Goal: Information Seeking & Learning: Learn about a topic

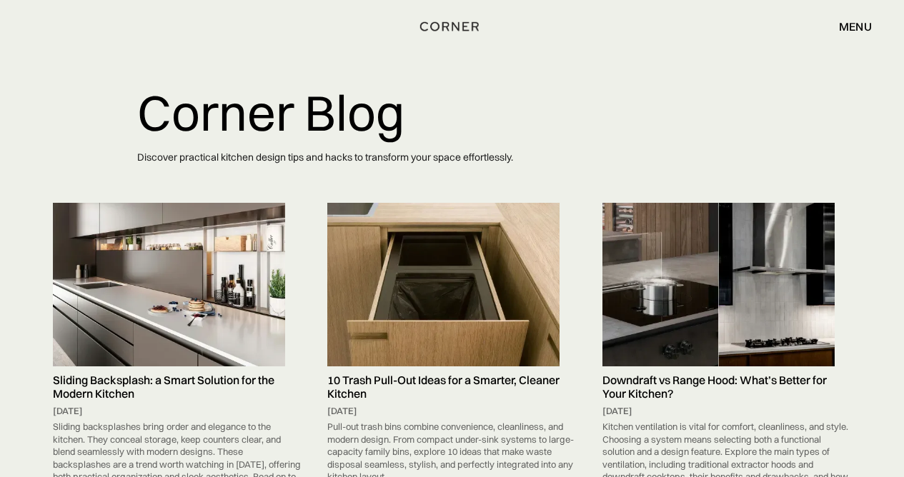
click at [418, 345] on img at bounding box center [443, 285] width 232 height 164
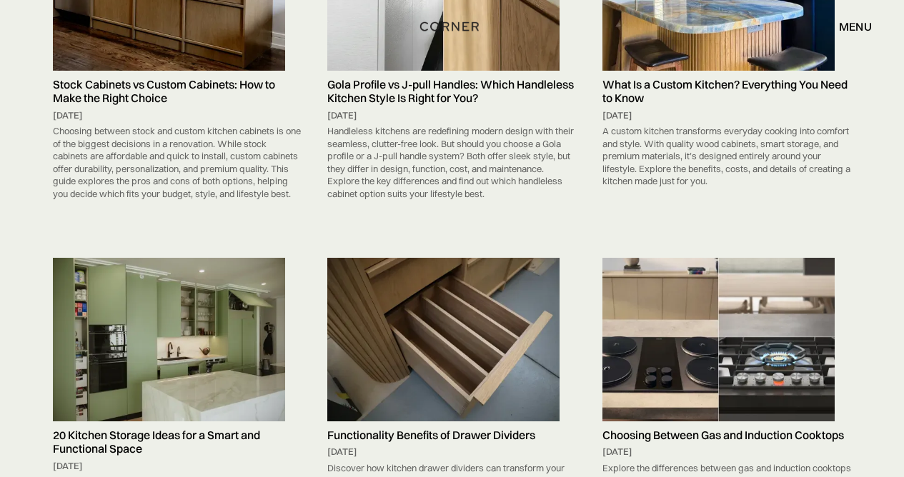
scroll to position [1074, 0]
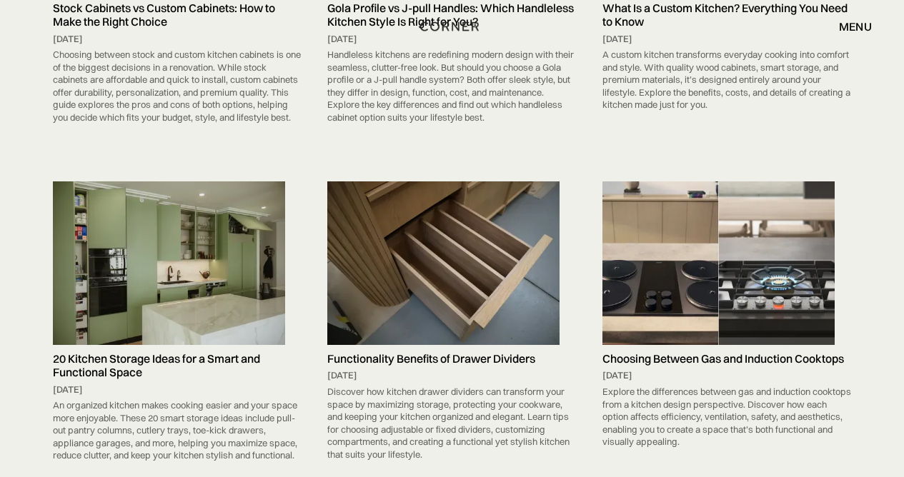
click at [179, 352] on h5 "20 Kitchen Storage Ideas for a Smart and Functional Space" at bounding box center [177, 365] width 249 height 27
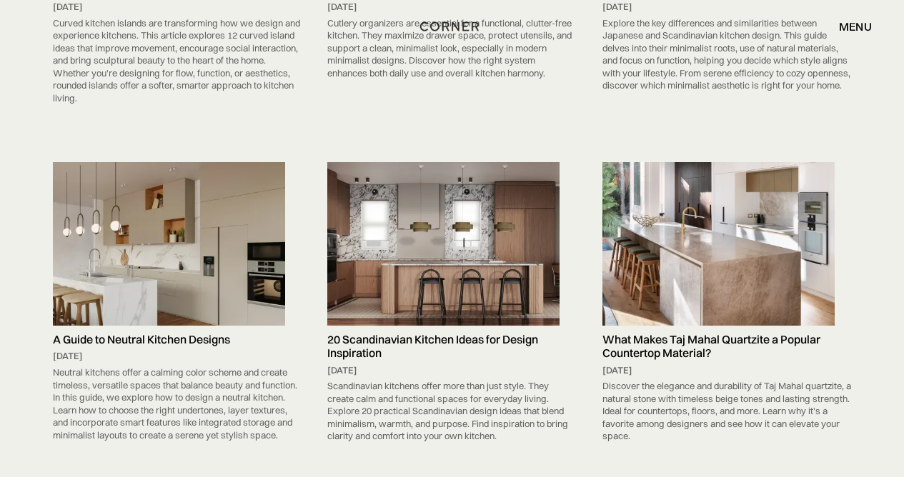
scroll to position [2505, 0]
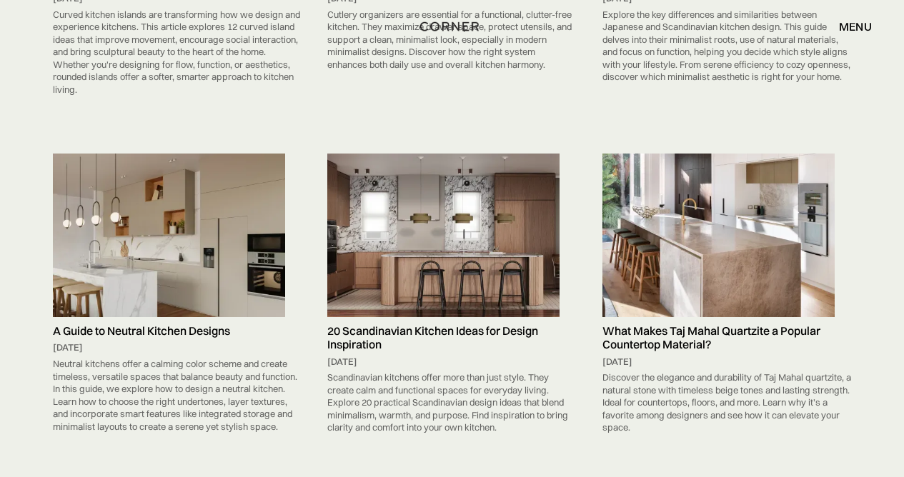
click at [771, 261] on img at bounding box center [718, 236] width 232 height 164
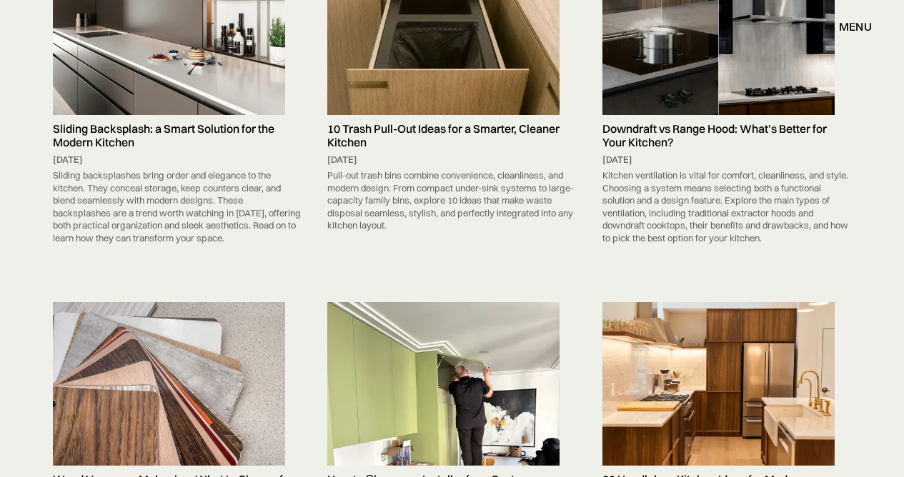
scroll to position [0, 0]
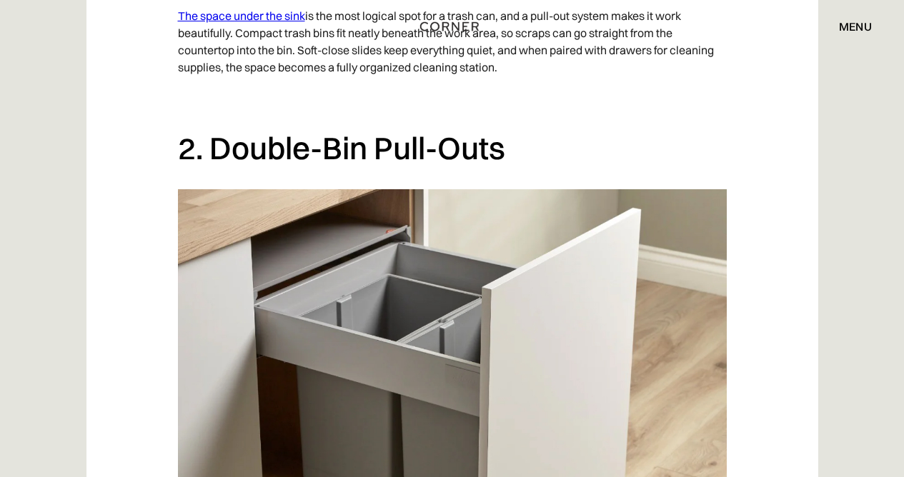
scroll to position [1234, 0]
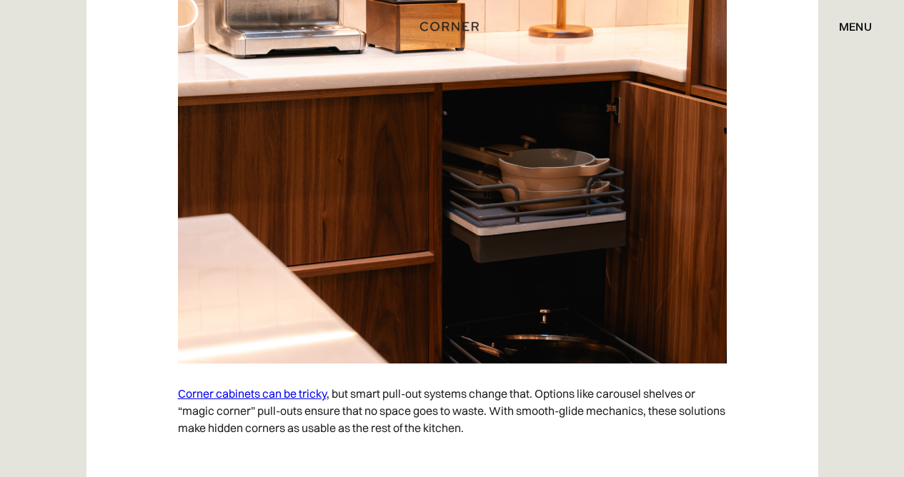
scroll to position [5345, 0]
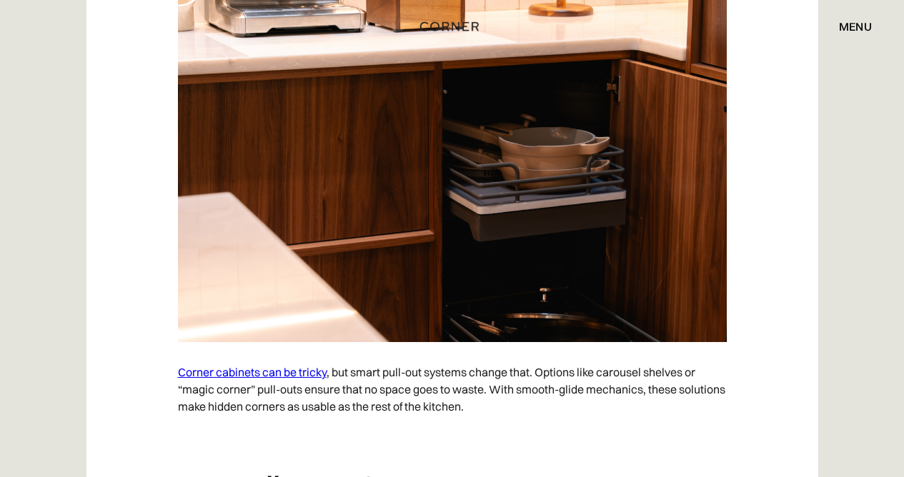
click at [289, 365] on link "Corner cabinets can be tricky" at bounding box center [252, 372] width 149 height 14
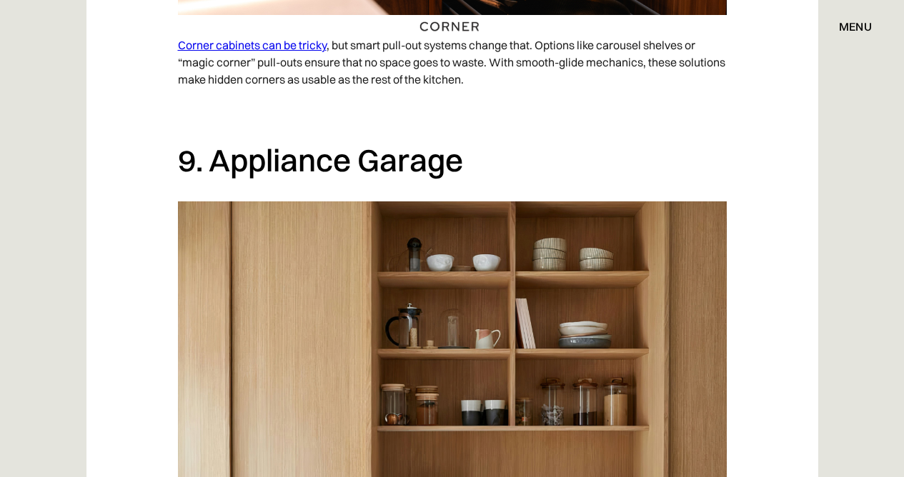
scroll to position [5806, 0]
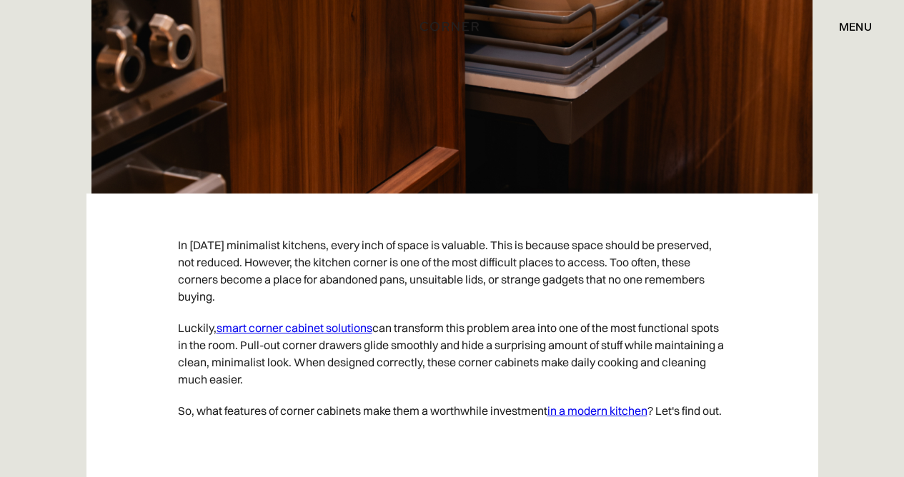
scroll to position [564, 0]
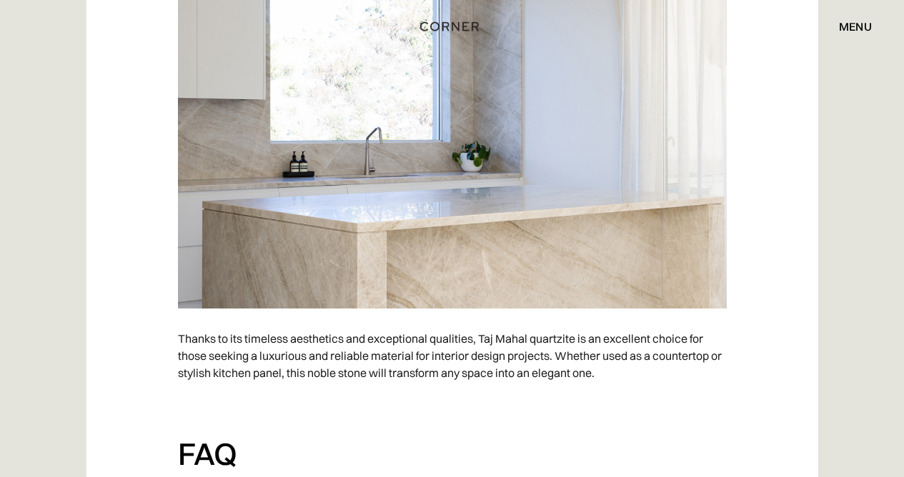
scroll to position [3275, 0]
